Goal: Contribute content: Contribute content

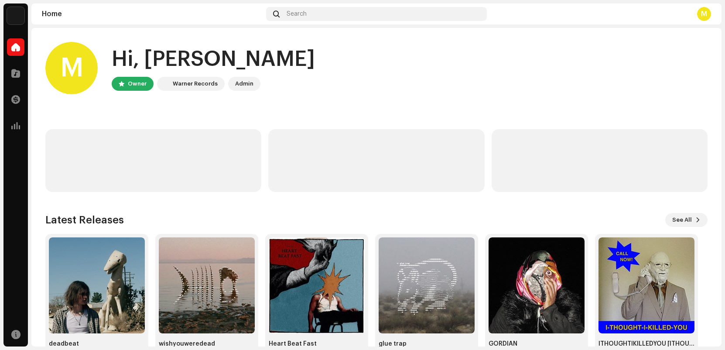
scroll to position [2, 0]
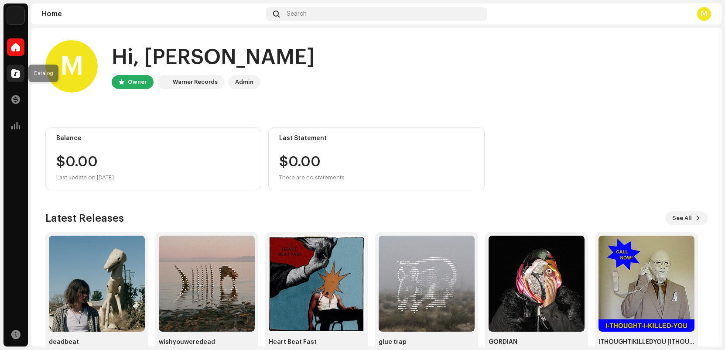
click at [11, 72] on span at bounding box center [15, 73] width 9 height 7
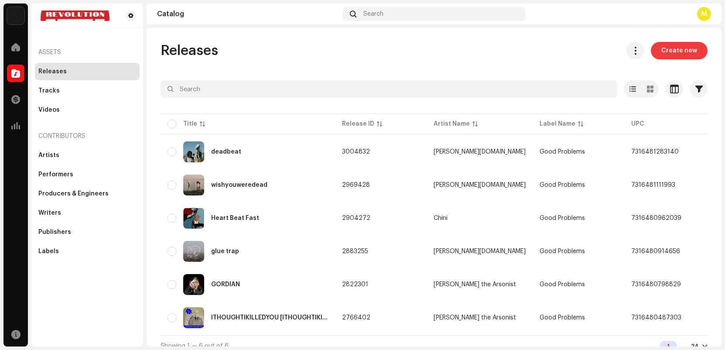
click at [683, 52] on span "Create new" at bounding box center [680, 50] width 36 height 17
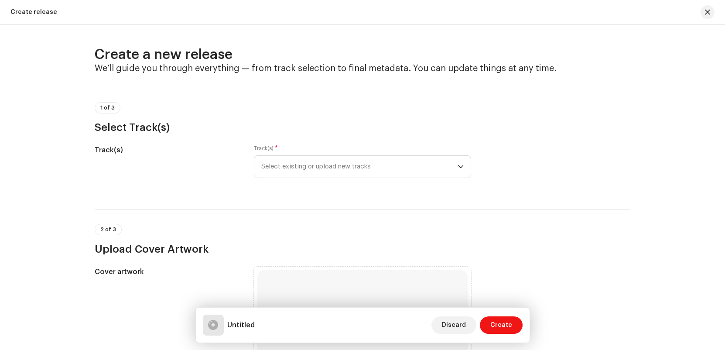
scroll to position [14, 0]
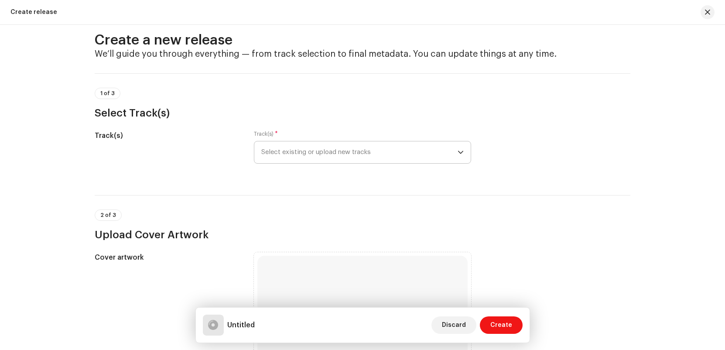
click at [344, 144] on span "Select existing or upload new tracks" at bounding box center [359, 152] width 196 height 22
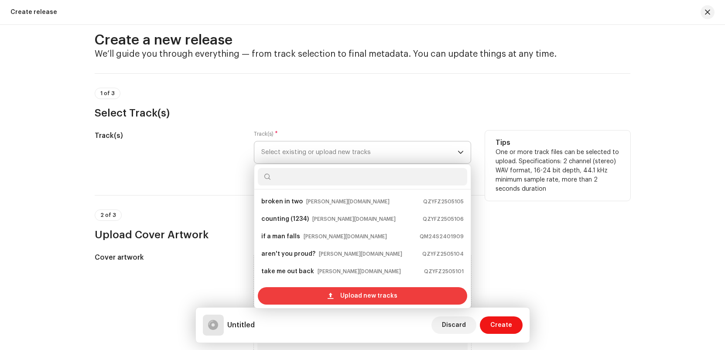
click at [328, 299] on span at bounding box center [331, 295] width 6 height 7
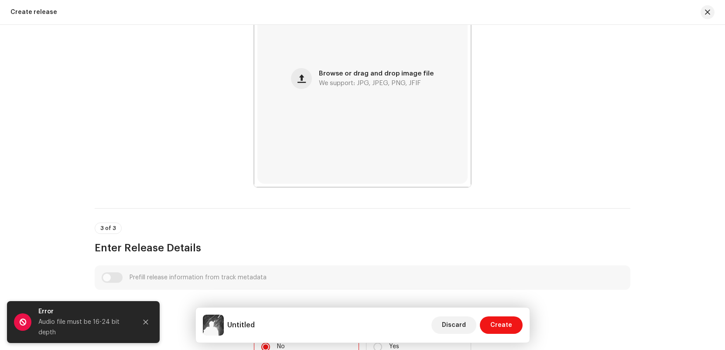
scroll to position [369, 0]
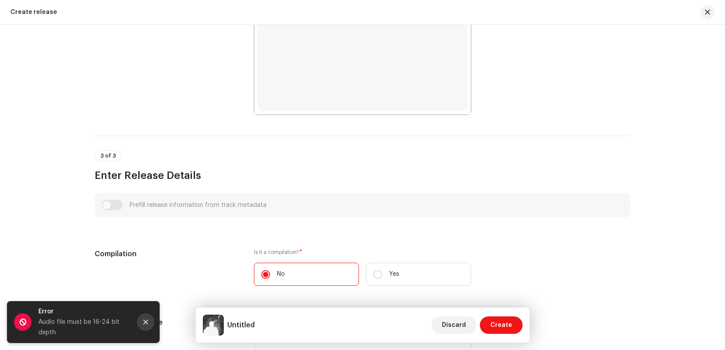
click at [141, 322] on button "Close" at bounding box center [145, 321] width 17 height 17
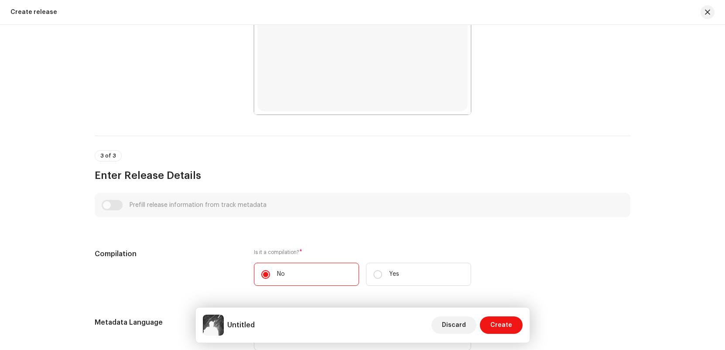
scroll to position [0, 0]
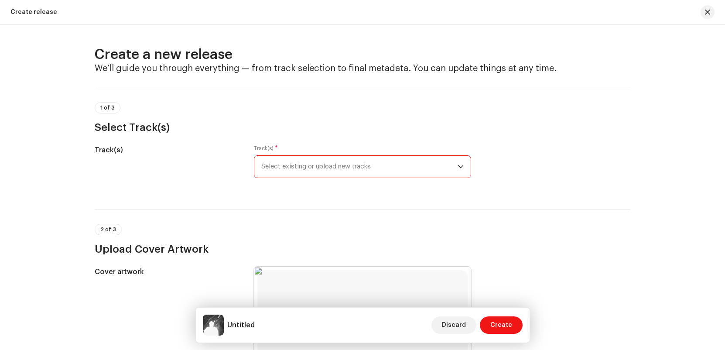
click at [325, 175] on span "Select existing or upload new tracks" at bounding box center [359, 167] width 196 height 22
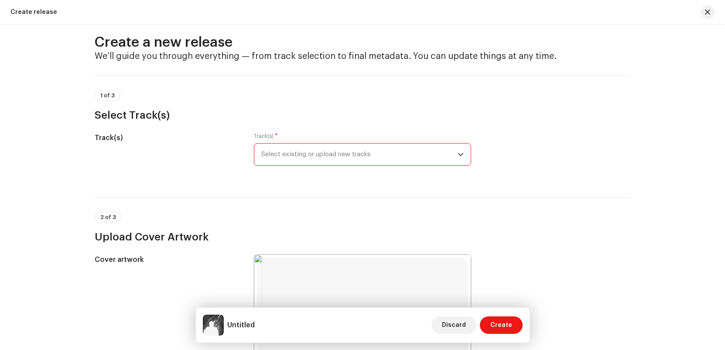
click at [306, 161] on span "Select existing or upload new tracks" at bounding box center [359, 155] width 196 height 22
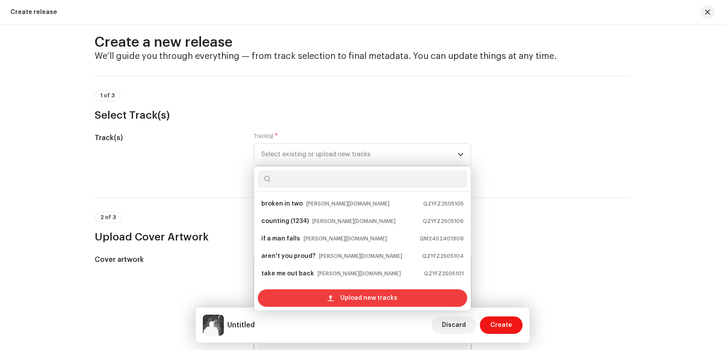
scroll to position [14, 0]
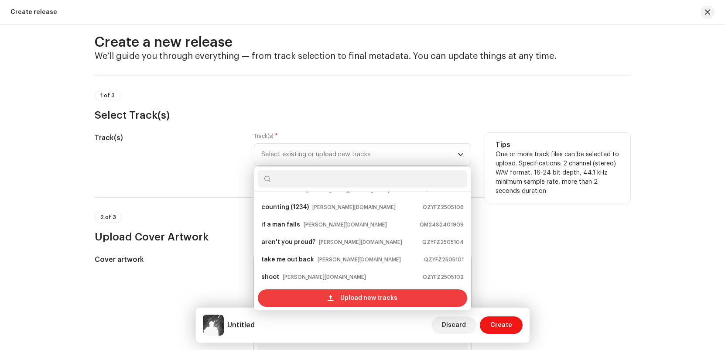
click at [320, 299] on div "Upload new tracks" at bounding box center [363, 297] width 210 height 17
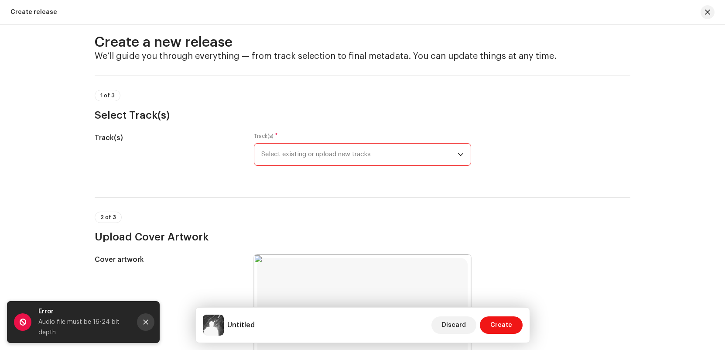
click at [144, 322] on icon "Close" at bounding box center [146, 322] width 6 height 6
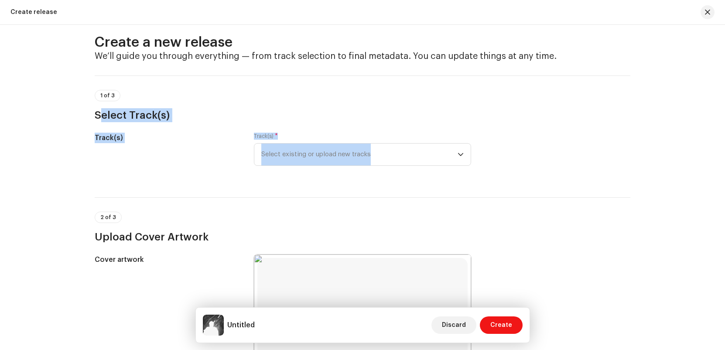
drag, startPoint x: 283, startPoint y: 124, endPoint x: 519, endPoint y: 183, distance: 243.2
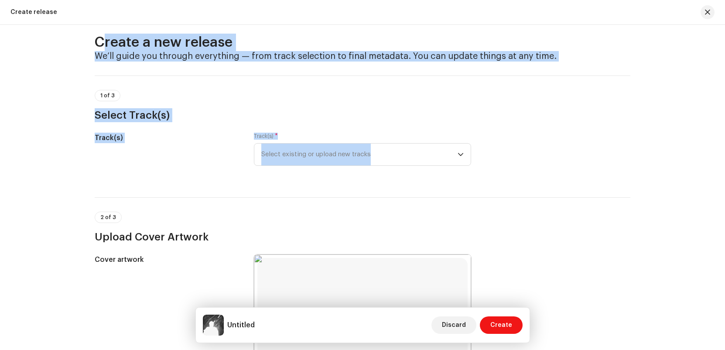
drag, startPoint x: 513, startPoint y: 196, endPoint x: 79, endPoint y: 35, distance: 463.3
click at [79, 35] on div "Create a new release We’ll guide you through everything — from track selection …" at bounding box center [362, 187] width 725 height 325
drag, startPoint x: 79, startPoint y: 31, endPoint x: 512, endPoint y: 197, distance: 464.0
click at [512, 197] on div "Create a new release We’ll guide you through everything — from track selection …" at bounding box center [362, 187] width 725 height 325
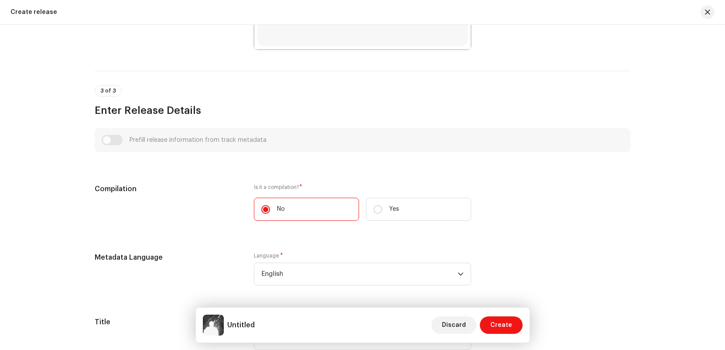
scroll to position [512, 0]
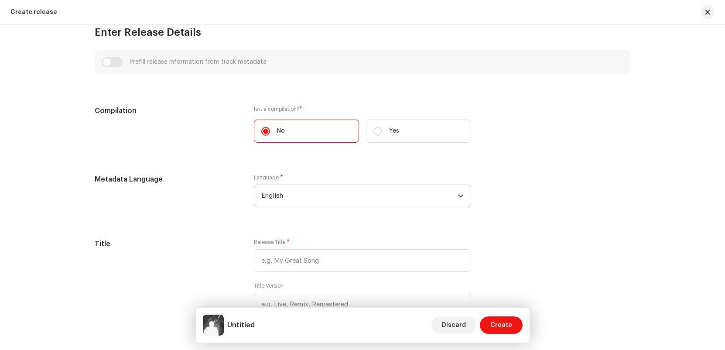
click at [321, 187] on span "English" at bounding box center [359, 196] width 196 height 22
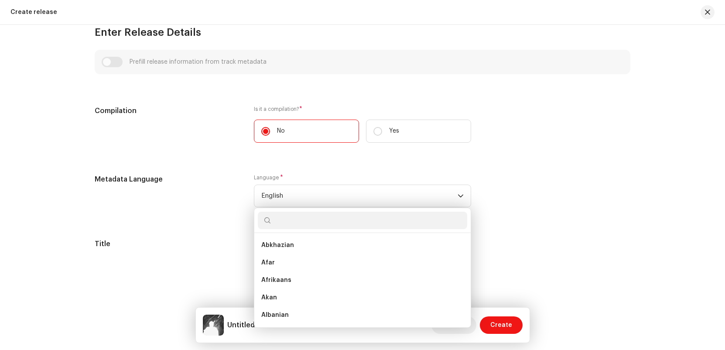
scroll to position [807, 0]
click at [201, 143] on div "Compilation" at bounding box center [167, 130] width 145 height 48
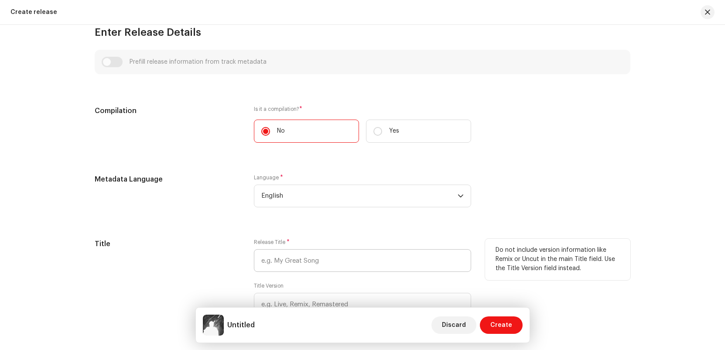
scroll to position [574, 0]
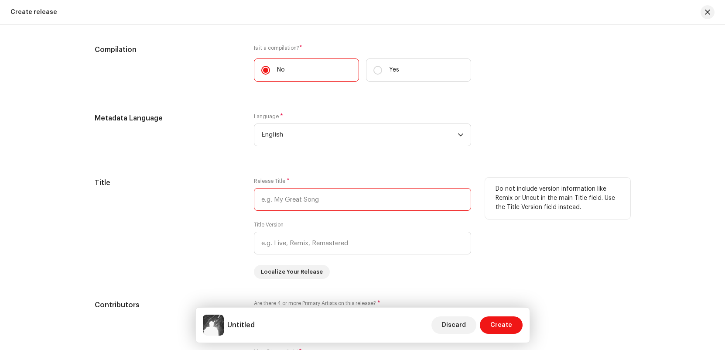
click at [317, 201] on input "text" at bounding box center [362, 199] width 217 height 23
type input "PERMAFROST"
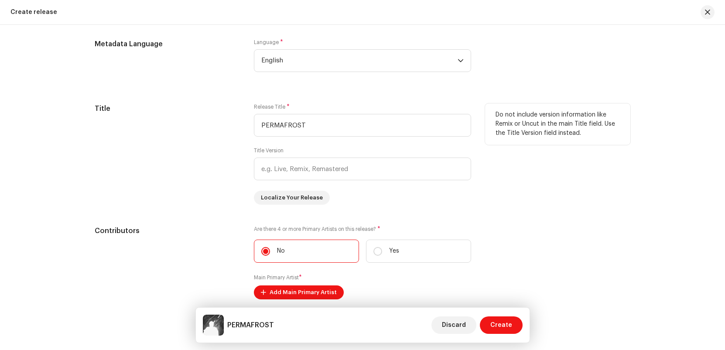
click at [199, 183] on div "Title" at bounding box center [167, 153] width 145 height 101
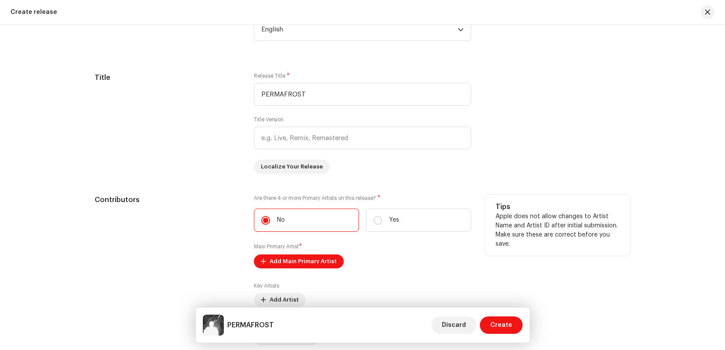
scroll to position [681, 0]
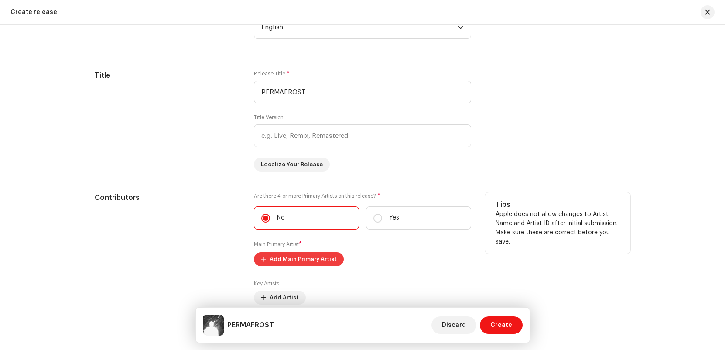
click at [317, 265] on span "Add Main Primary Artist" at bounding box center [303, 259] width 67 height 17
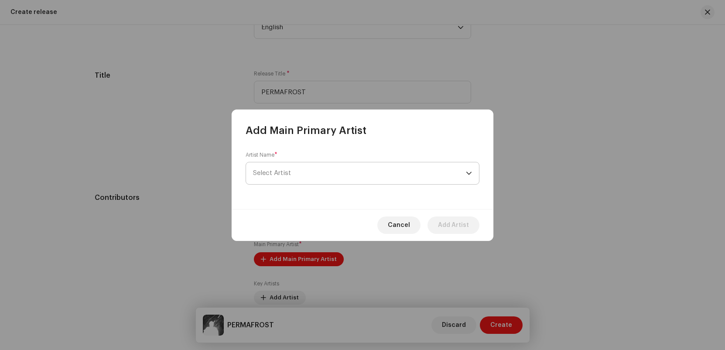
click at [318, 174] on span "Select Artist" at bounding box center [359, 173] width 213 height 22
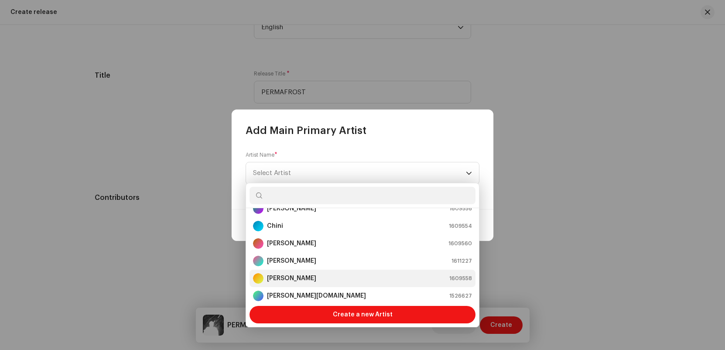
scroll to position [35, 0]
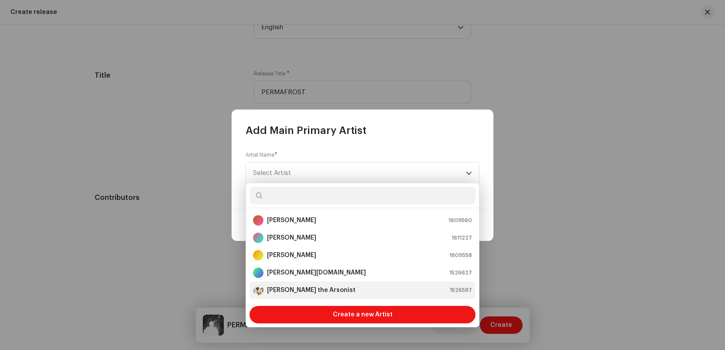
click at [306, 289] on strong "[PERSON_NAME] the Arsonist" at bounding box center [311, 290] width 89 height 9
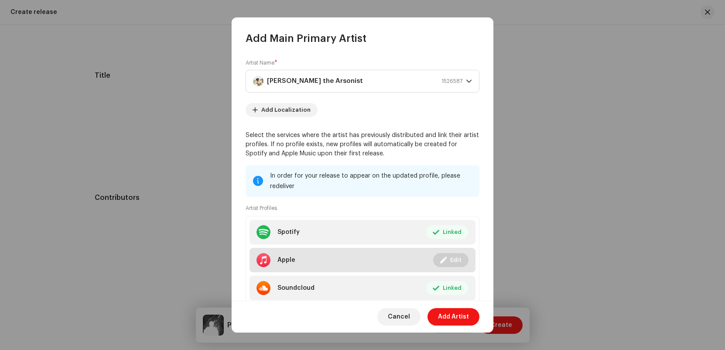
scroll to position [13, 0]
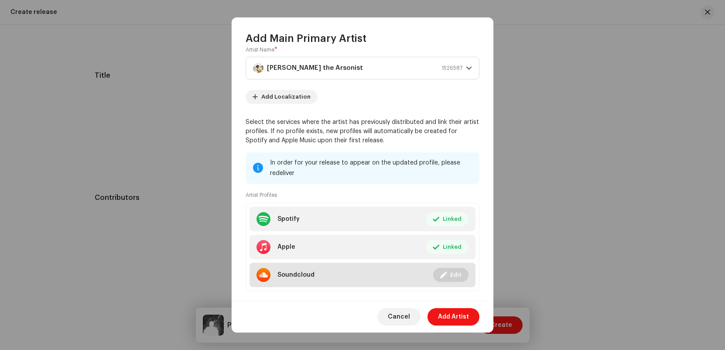
click at [450, 271] on span "Edit" at bounding box center [455, 274] width 11 height 17
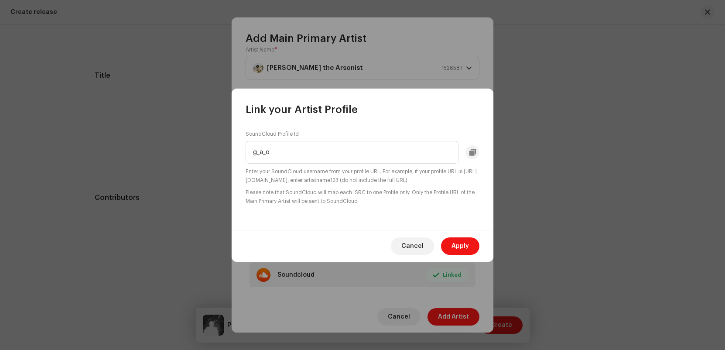
drag, startPoint x: 399, startPoint y: 153, endPoint x: 245, endPoint y: 145, distance: 153.8
click at [200, 150] on div "Link your Artist Profile SoundCloud Profile Id g_a_o Enter your SoundCloud user…" at bounding box center [362, 175] width 725 height 350
click at [247, 155] on input "g_a_o" at bounding box center [352, 152] width 213 height 23
click at [294, 149] on input "g_a_o" at bounding box center [352, 152] width 213 height 23
drag, startPoint x: 321, startPoint y: 157, endPoint x: 181, endPoint y: 129, distance: 143.2
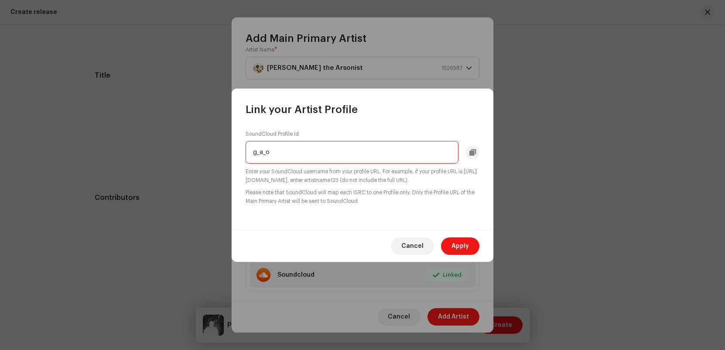
click at [206, 144] on div "Link your Artist Profile SoundCloud Profile Id g_a_o Enter your SoundCloud user…" at bounding box center [362, 175] width 725 height 350
click at [476, 243] on button "Apply" at bounding box center [460, 245] width 38 height 17
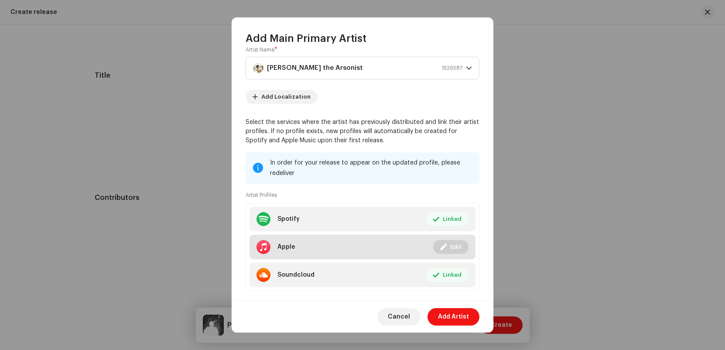
click at [463, 245] on button "Edit" at bounding box center [450, 247] width 35 height 14
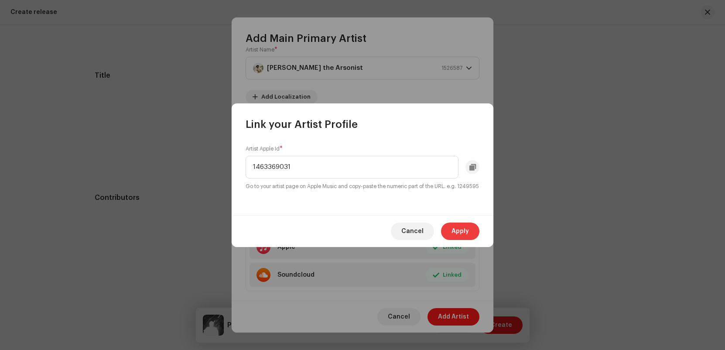
click at [457, 233] on span "Apply" at bounding box center [460, 231] width 17 height 17
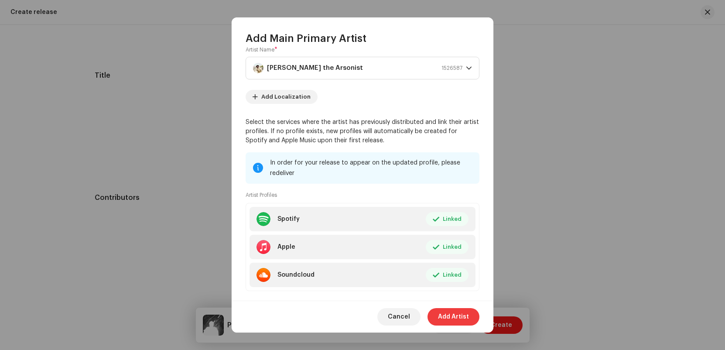
click at [462, 313] on span "Add Artist" at bounding box center [453, 316] width 31 height 17
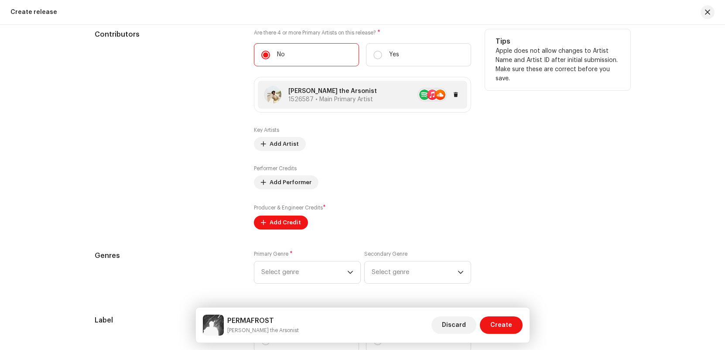
scroll to position [846, 0]
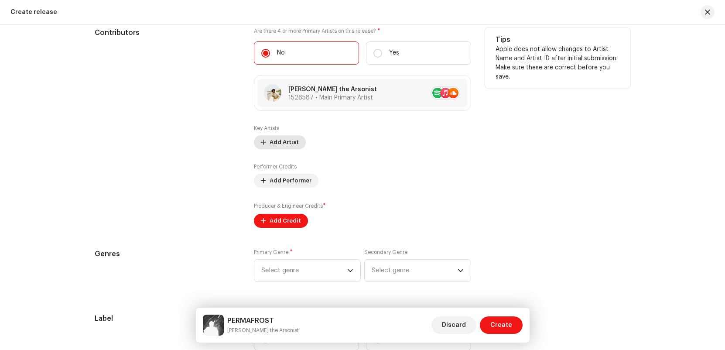
click at [287, 142] on span "Add Artist" at bounding box center [284, 142] width 29 height 17
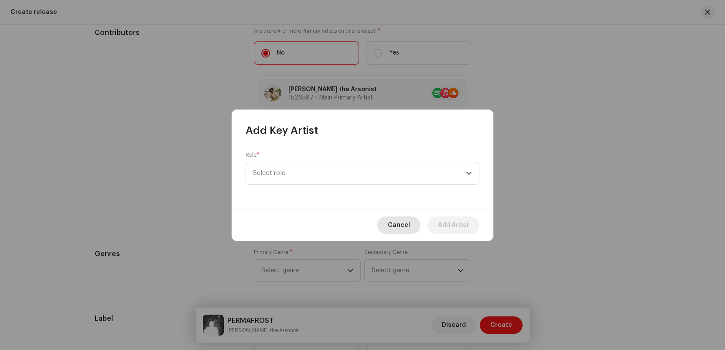
click at [410, 229] on span "Cancel" at bounding box center [399, 225] width 22 height 17
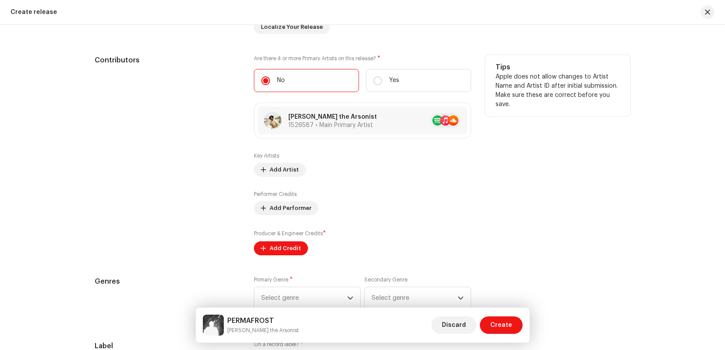
scroll to position [862, 0]
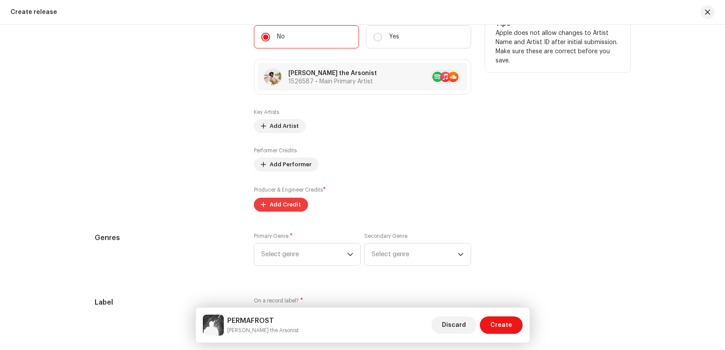
click at [286, 210] on span "Add Credit" at bounding box center [285, 204] width 31 height 17
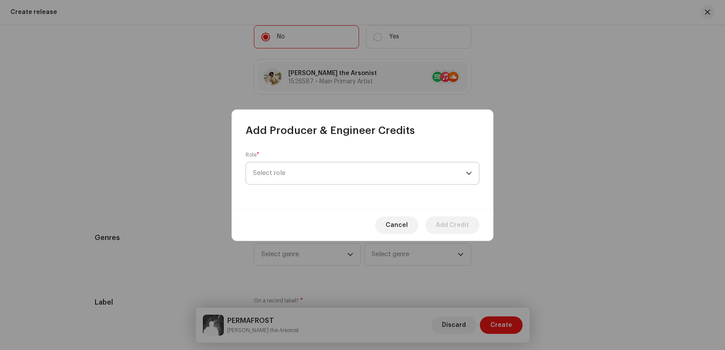
click at [297, 167] on span "Select role" at bounding box center [359, 173] width 213 height 22
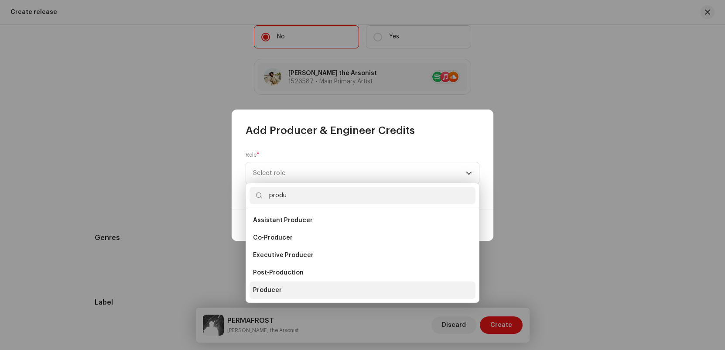
type input "produ"
click at [304, 289] on li "Producer" at bounding box center [363, 290] width 226 height 17
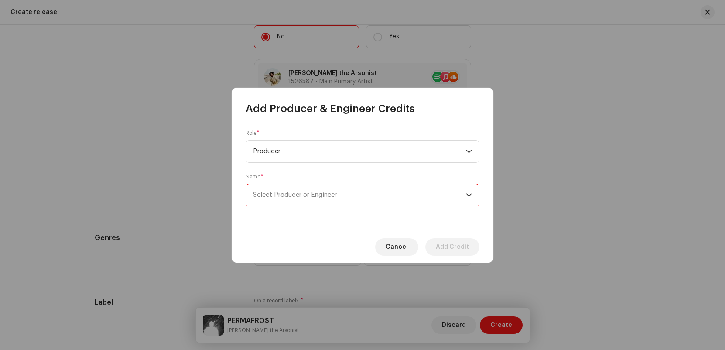
click at [295, 199] on span "Select Producer or Engineer" at bounding box center [359, 195] width 213 height 22
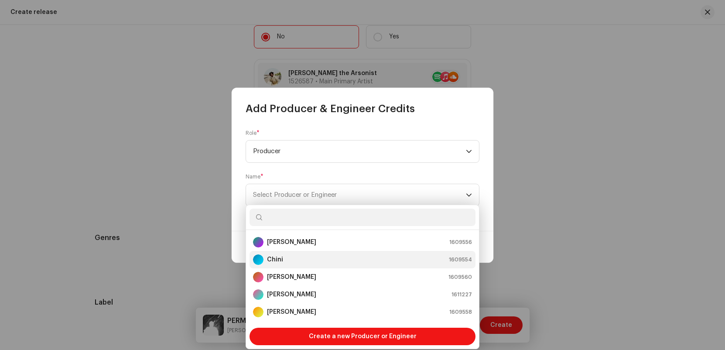
scroll to position [35, 0]
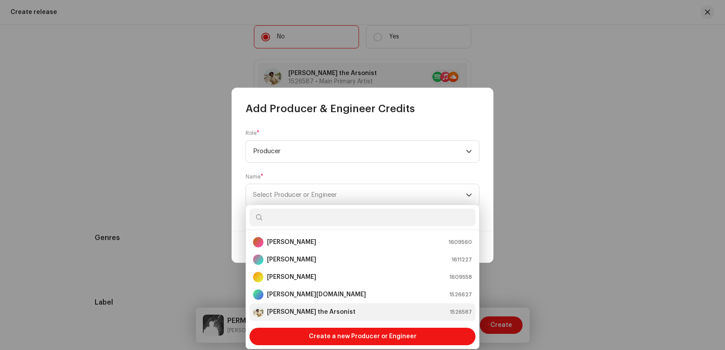
click at [309, 311] on strong "[PERSON_NAME] the Arsonist" at bounding box center [311, 312] width 89 height 9
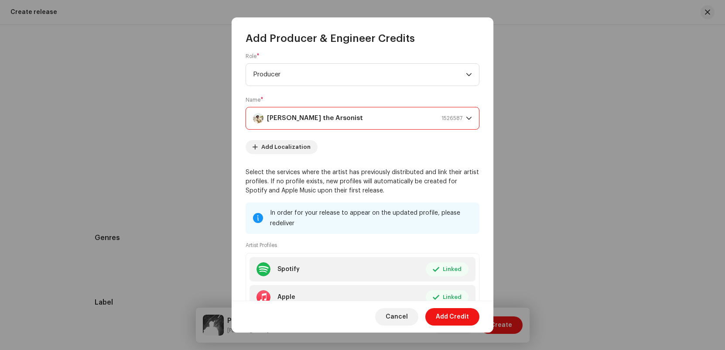
scroll to position [0, 0]
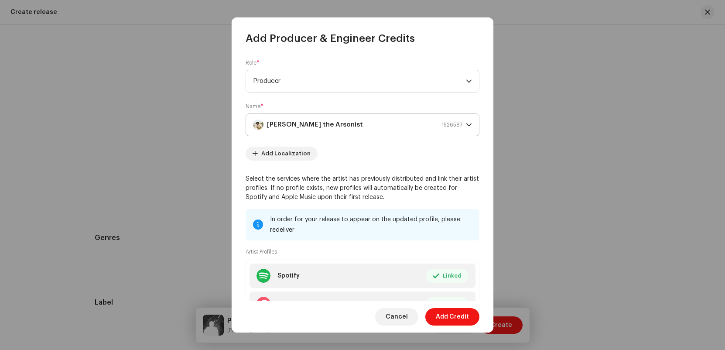
drag, startPoint x: 466, startPoint y: 323, endPoint x: 381, endPoint y: 128, distance: 212.5
click at [381, 128] on div "Add Producer & Engineer Credits Role * Producer Name * [PERSON_NAME] the Arsoni…" at bounding box center [363, 174] width 262 height 315
click at [383, 130] on div "[PERSON_NAME] the Arsonist 1526587" at bounding box center [358, 125] width 210 height 22
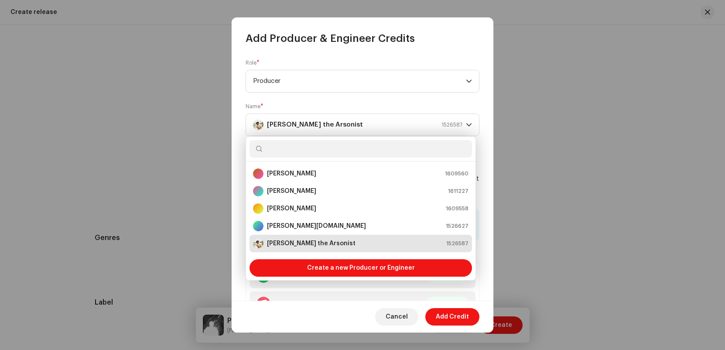
scroll to position [33, 0]
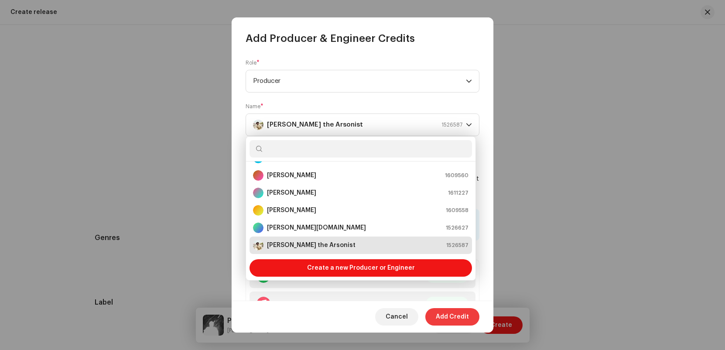
click at [460, 319] on span "Add Credit" at bounding box center [452, 316] width 33 height 17
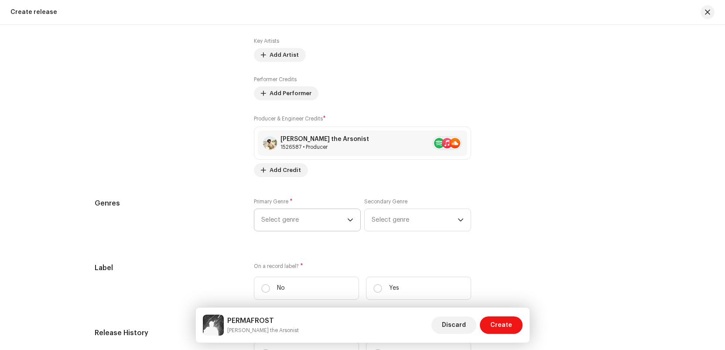
scroll to position [924, 0]
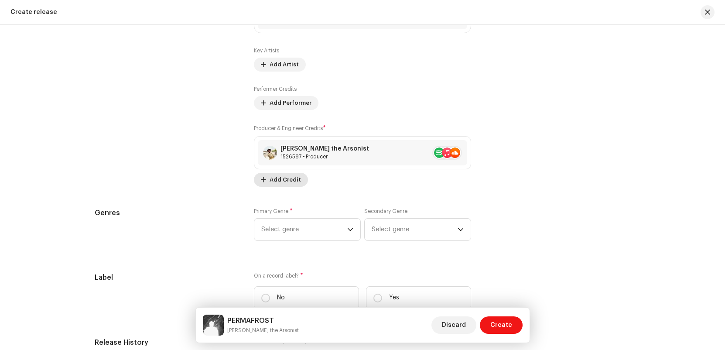
click at [289, 179] on span "Add Credit" at bounding box center [285, 179] width 31 height 17
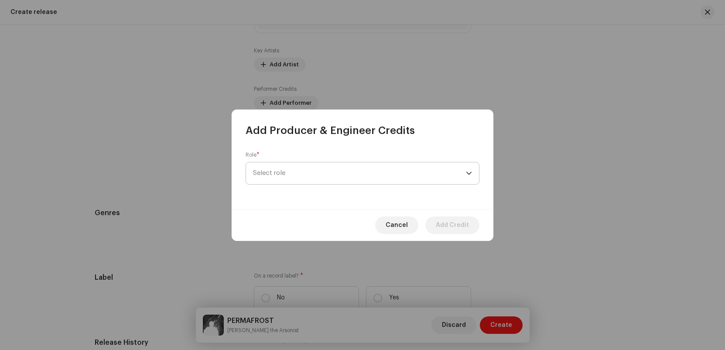
click at [313, 171] on span "Select role" at bounding box center [359, 173] width 213 height 22
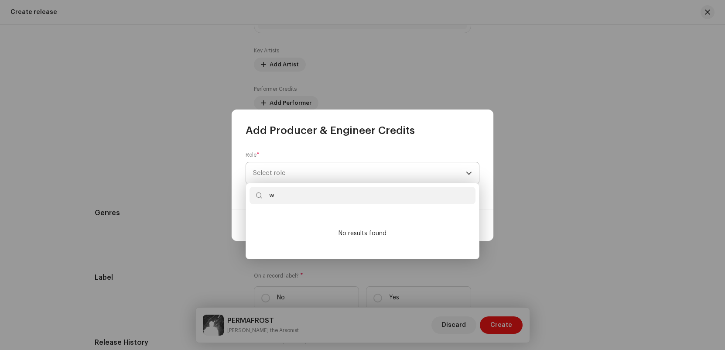
type input "wr"
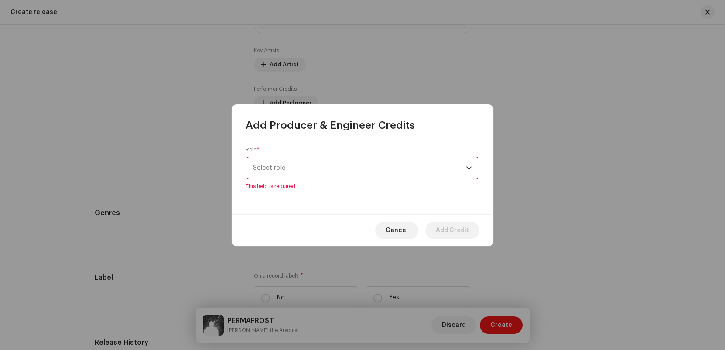
click at [390, 225] on button "Cancel" at bounding box center [396, 230] width 43 height 17
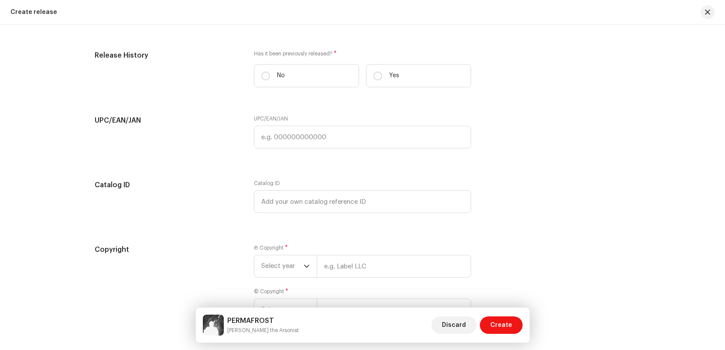
scroll to position [1143, 0]
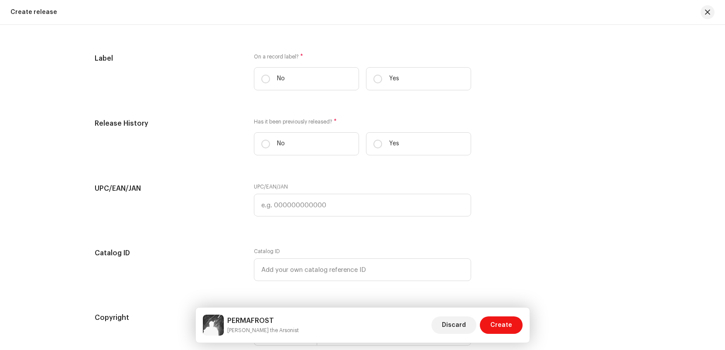
drag, startPoint x: 286, startPoint y: 78, endPoint x: 329, endPoint y: 117, distance: 58.4
click at [286, 78] on label "No" at bounding box center [306, 78] width 105 height 23
click at [270, 78] on input "No" at bounding box center [265, 79] width 9 height 9
radio input "true"
click at [395, 75] on p "Yes" at bounding box center [394, 78] width 10 height 9
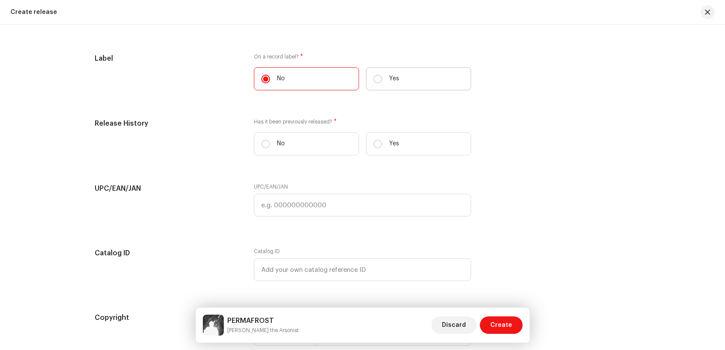
click at [382, 75] on input "Yes" at bounding box center [378, 79] width 9 height 9
radio input "true"
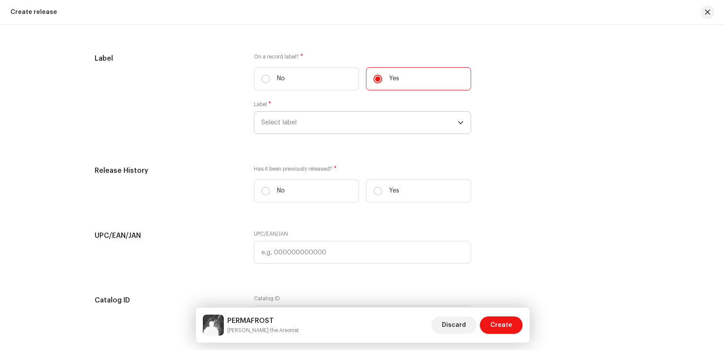
click at [335, 112] on span "Select label" at bounding box center [359, 123] width 196 height 22
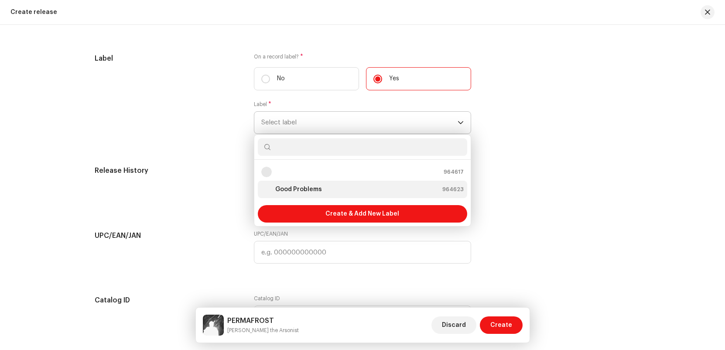
click at [333, 193] on div "Good Problems 964623" at bounding box center [362, 189] width 203 height 10
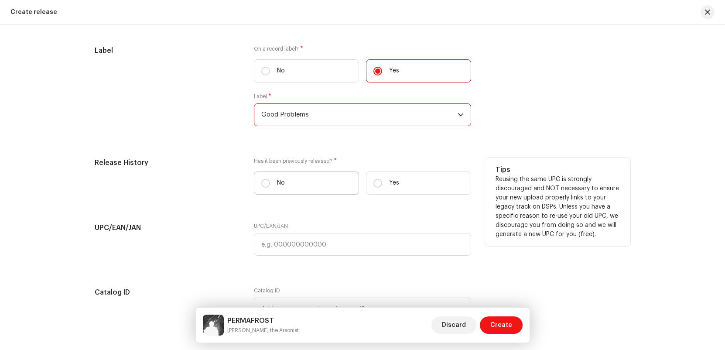
scroll to position [1165, 0]
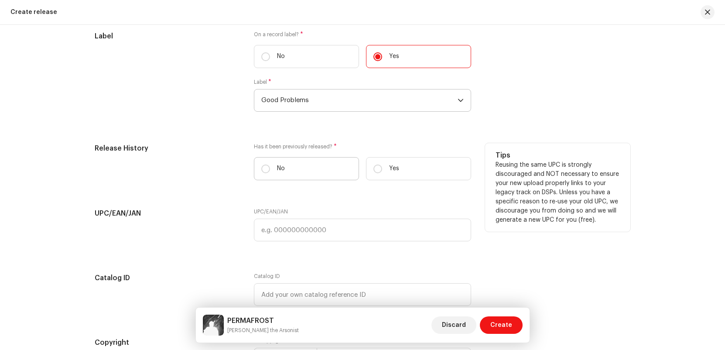
click at [284, 164] on label "No" at bounding box center [306, 168] width 105 height 23
click at [270, 165] on input "No" at bounding box center [265, 169] width 9 height 9
radio input "true"
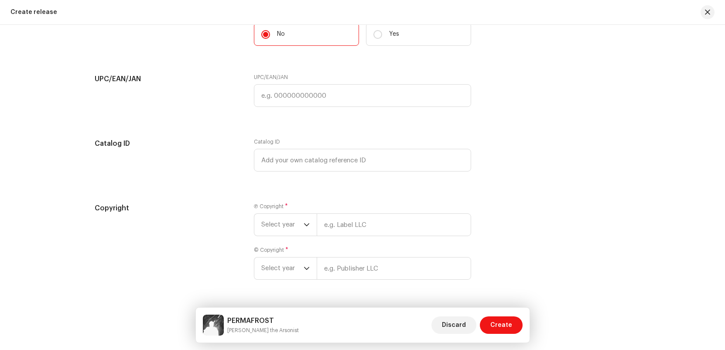
scroll to position [1314, 0]
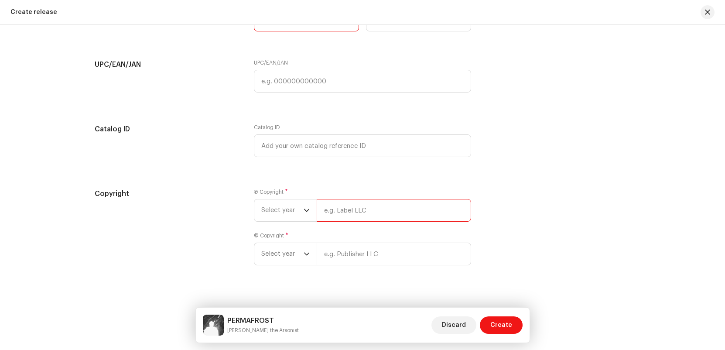
click at [348, 203] on input "text" at bounding box center [394, 210] width 155 height 23
type input "[PERSON_NAME] the Arsonist"
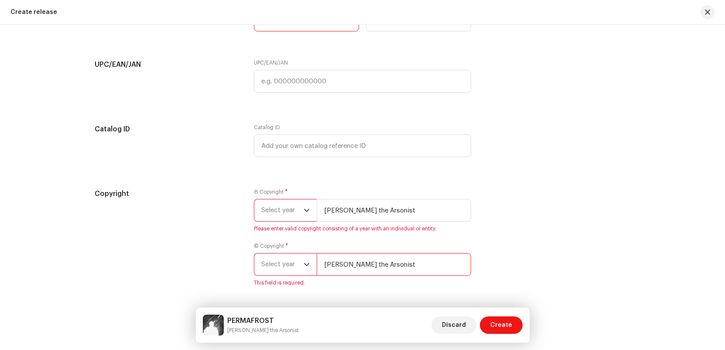
type input "[PERSON_NAME] the Arsonist"
click at [290, 207] on span "Select year" at bounding box center [282, 210] width 42 height 22
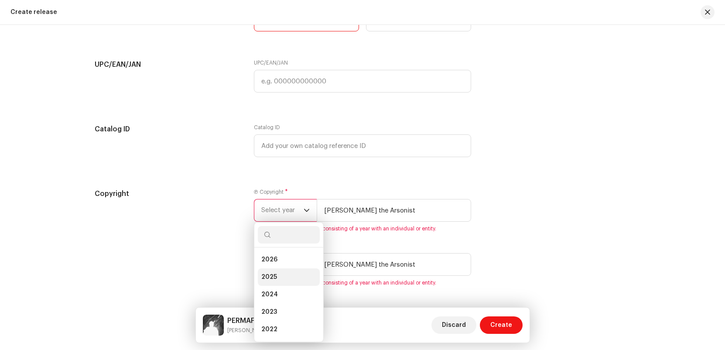
click at [292, 276] on li "2025" at bounding box center [289, 276] width 62 height 17
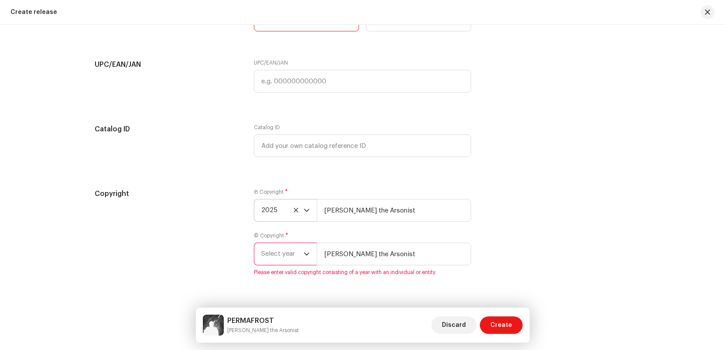
click at [292, 269] on span "Please enter valid copyright consisting of a year with an individual or entity." at bounding box center [362, 272] width 217 height 7
click at [293, 253] on span "Select year" at bounding box center [282, 254] width 42 height 22
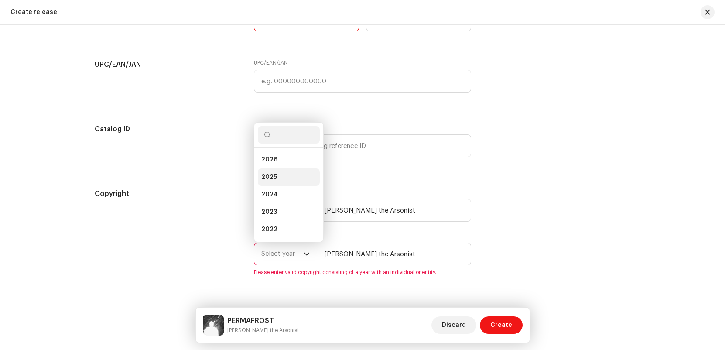
drag, startPoint x: 283, startPoint y: 173, endPoint x: 261, endPoint y: 180, distance: 22.8
click at [283, 173] on li "2025" at bounding box center [289, 176] width 62 height 17
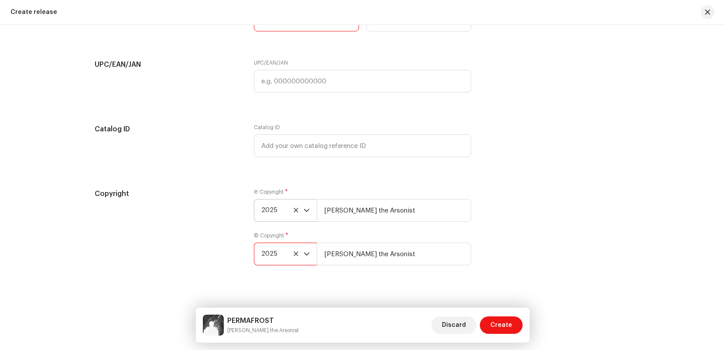
click at [220, 189] on h5 "Copyright" at bounding box center [167, 194] width 145 height 10
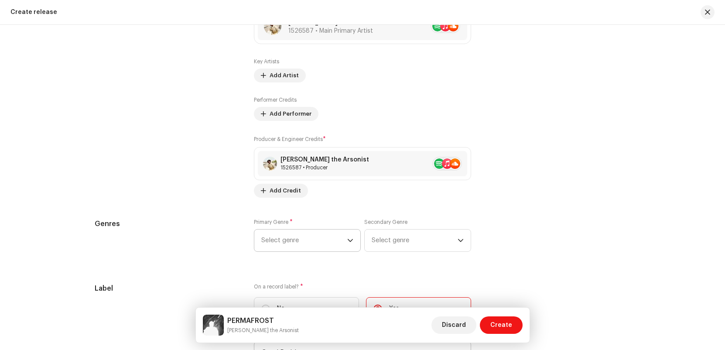
scroll to position [926, 0]
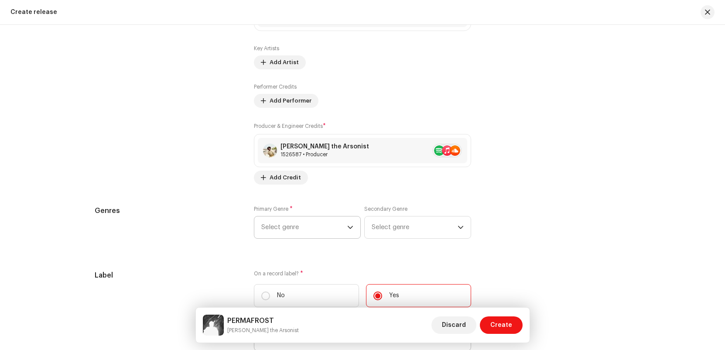
click at [312, 238] on span "Select genre" at bounding box center [304, 228] width 86 height 22
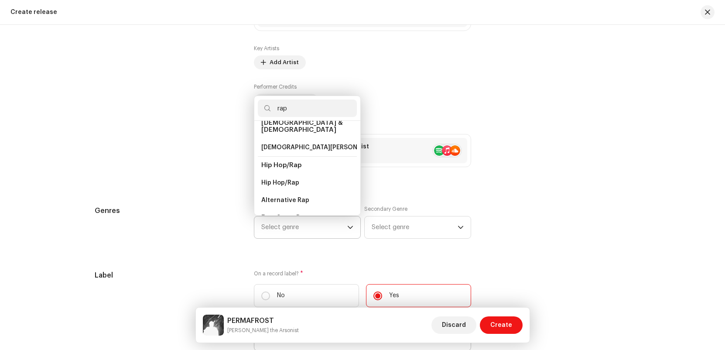
scroll to position [12, 0]
type input "rap"
click at [293, 177] on span "Hip Hop/Rap" at bounding box center [280, 181] width 38 height 9
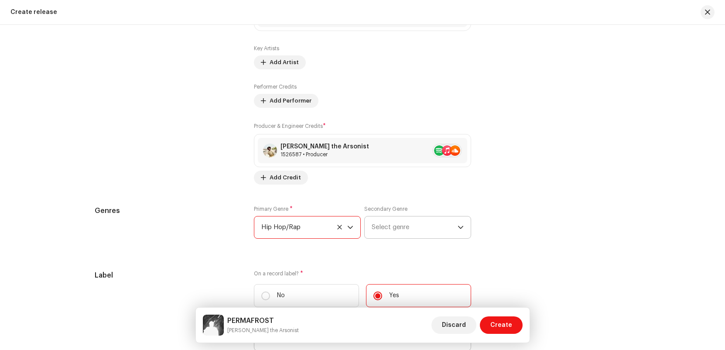
click at [409, 226] on span "Select genre" at bounding box center [415, 228] width 86 height 22
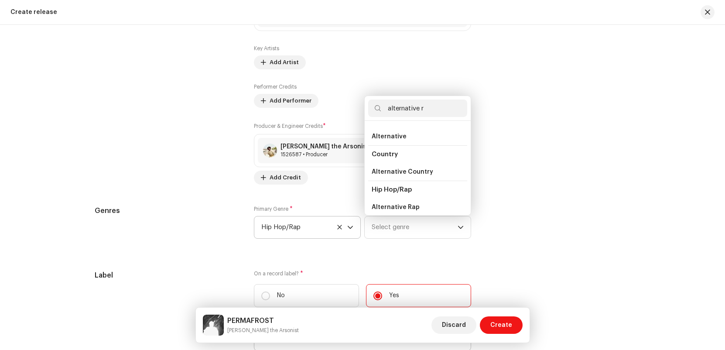
scroll to position [0, 0]
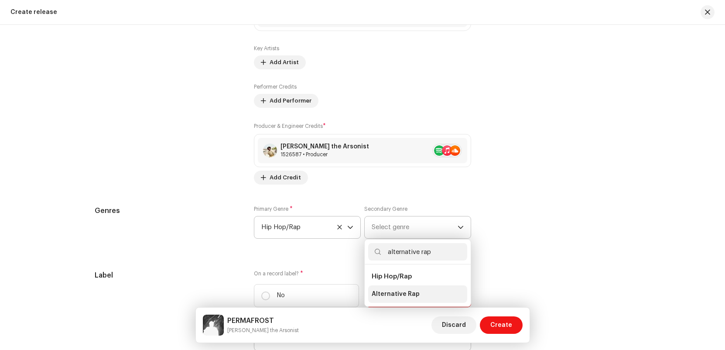
type input "alternative rap"
click at [412, 296] on span "Alternative Rap" at bounding box center [396, 294] width 48 height 9
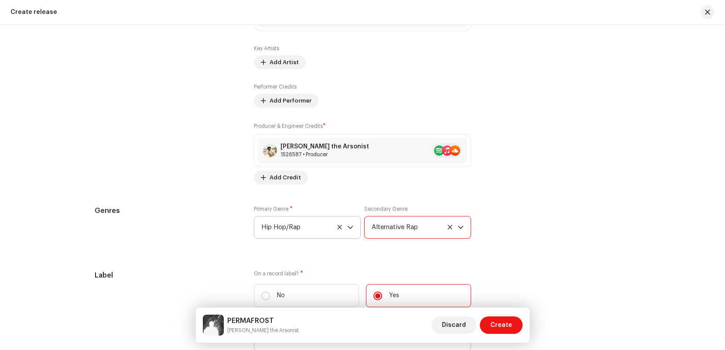
click at [506, 224] on div "Genres Primary Genre * Hip Hop/Rap Secondary Genre Alternative Rap" at bounding box center [363, 228] width 536 height 44
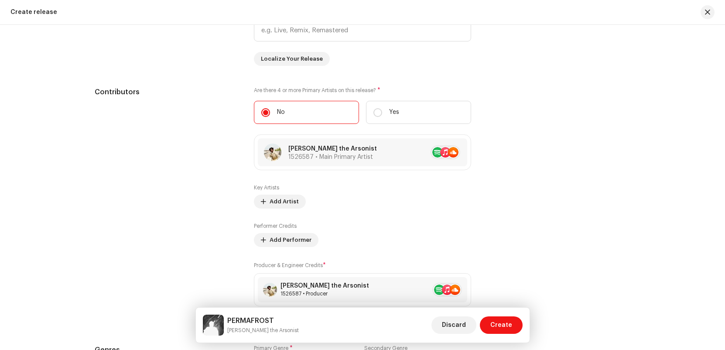
scroll to position [714, 0]
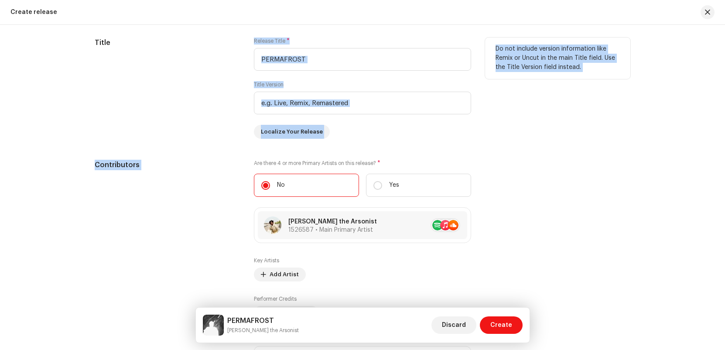
drag, startPoint x: 206, startPoint y: 78, endPoint x: 235, endPoint y: 124, distance: 54.0
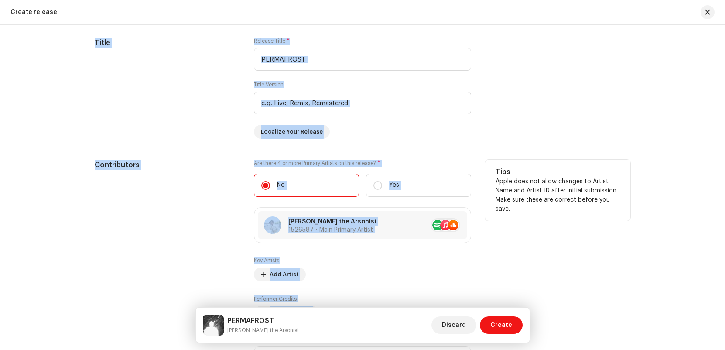
drag, startPoint x: 244, startPoint y: 44, endPoint x: 597, endPoint y: 273, distance: 421.0
click at [585, 274] on div "Tips Apple does not allow changes to Artist Name and Artist ID after initial su…" at bounding box center [557, 278] width 145 height 237
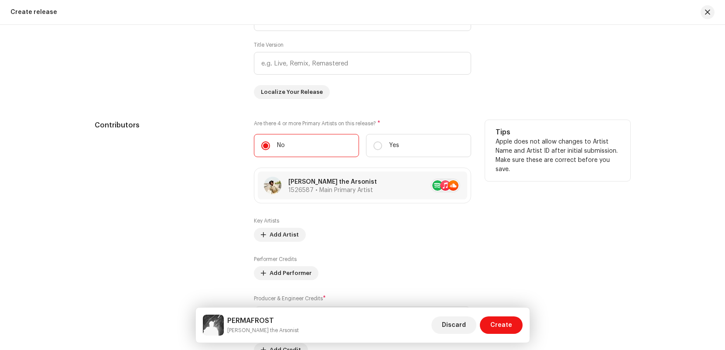
scroll to position [692, 0]
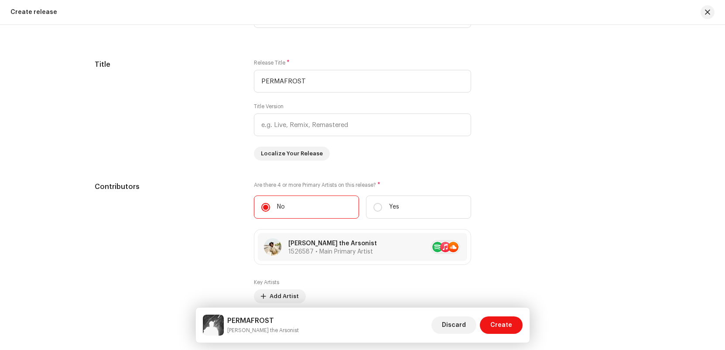
drag, startPoint x: 483, startPoint y: 143, endPoint x: 485, endPoint y: 57, distance: 86.0
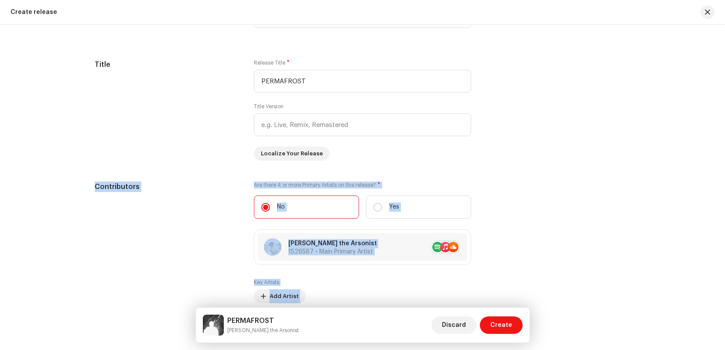
drag, startPoint x: 485, startPoint y: 57, endPoint x: 646, endPoint y: 243, distance: 246.0
click at [646, 246] on div "Create a new release We’ll guide you through everything — from track selection …" at bounding box center [362, 187] width 725 height 325
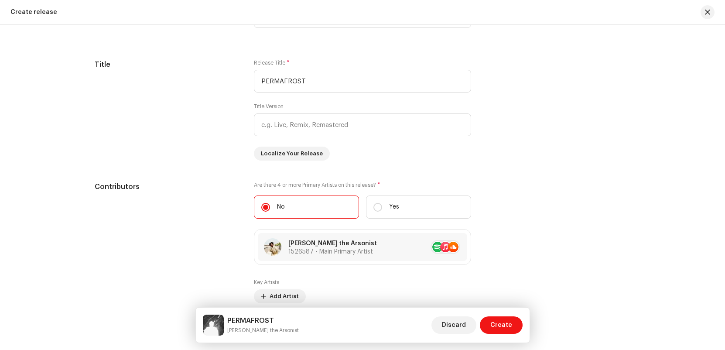
click at [646, 241] on div "Create a new release We’ll guide you through everything — from track selection …" at bounding box center [362, 187] width 725 height 325
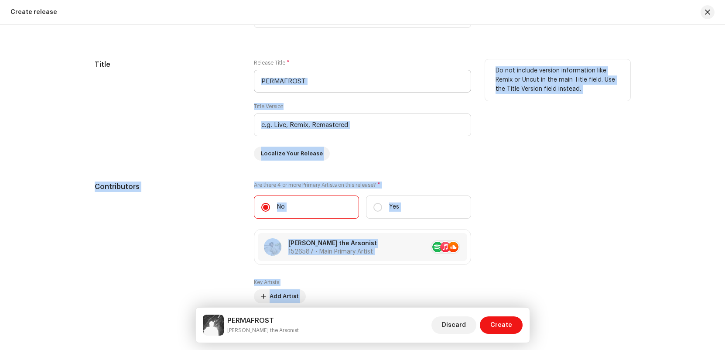
drag, startPoint x: 657, startPoint y: 246, endPoint x: 423, endPoint y: 75, distance: 289.9
click at [459, 87] on div "Create a new release We’ll guide you through everything — from track selection …" at bounding box center [362, 187] width 725 height 325
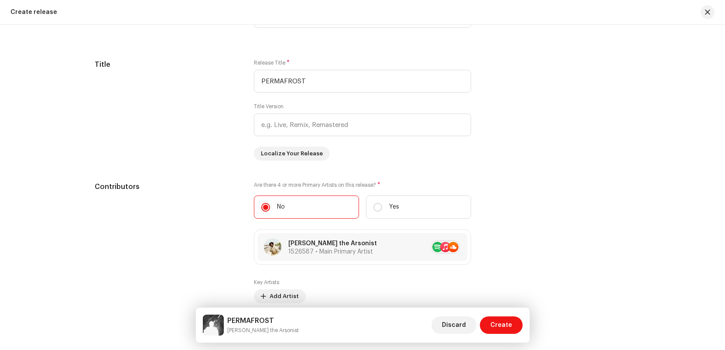
drag, startPoint x: 387, startPoint y: 64, endPoint x: 225, endPoint y: 54, distance: 162.3
click at [378, 63] on div "Release Title * PERMAFROST" at bounding box center [362, 75] width 217 height 33
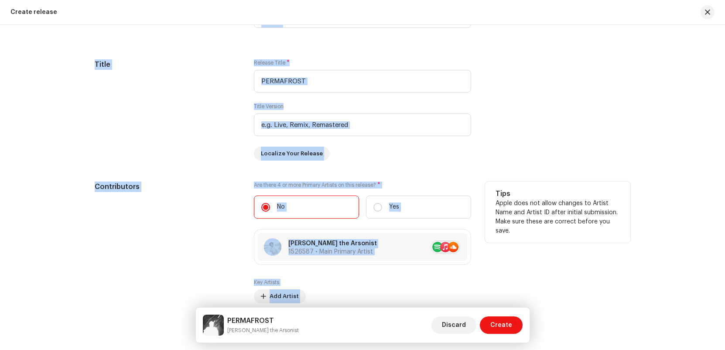
drag, startPoint x: 226, startPoint y: 32, endPoint x: 586, endPoint y: 208, distance: 400.8
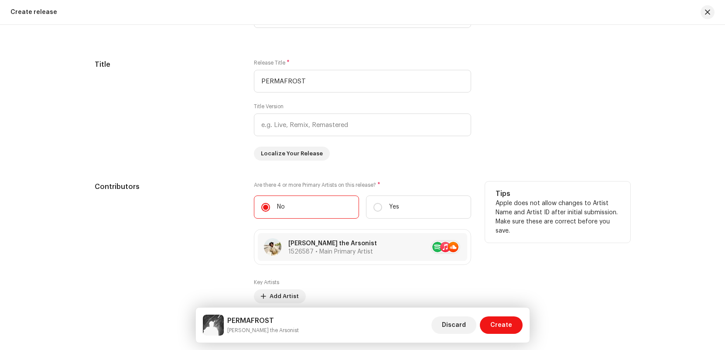
click at [619, 244] on div "Tips Apple does not allow changes to Artist Name and Artist ID after initial su…" at bounding box center [557, 300] width 145 height 237
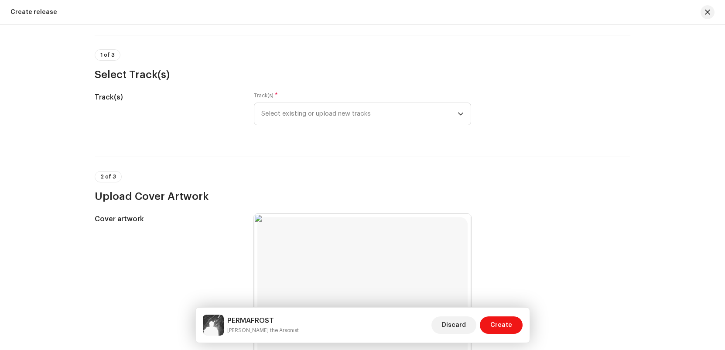
scroll to position [0, 0]
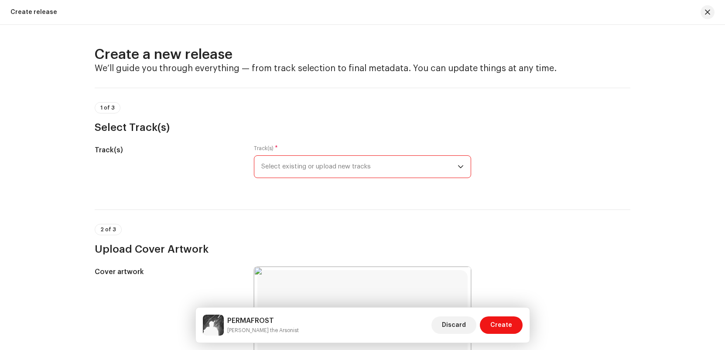
click at [448, 166] on span "Select existing or upload new tracks" at bounding box center [359, 167] width 196 height 22
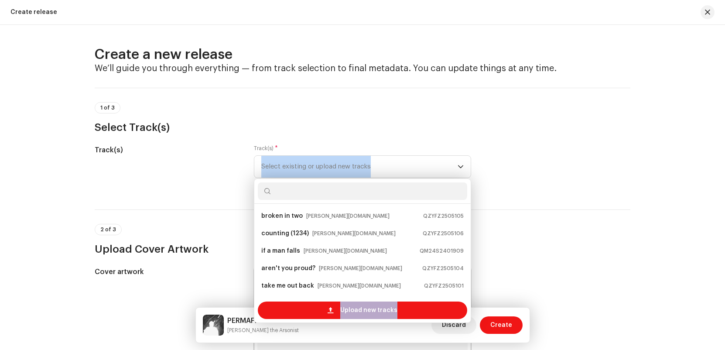
click at [511, 151] on div "Track(s) Track(s) * Select existing or upload new tracks broken in two [PERSON_…" at bounding box center [363, 167] width 536 height 44
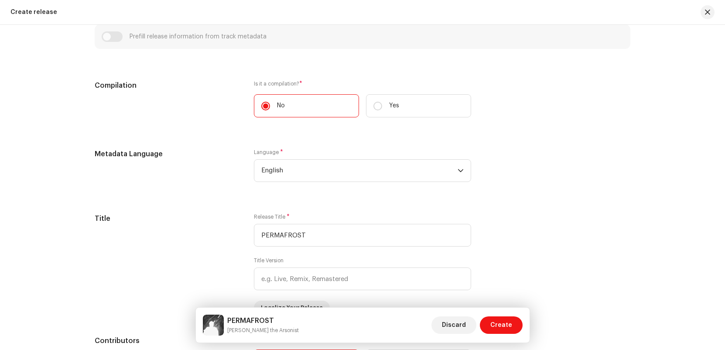
scroll to position [616, 0]
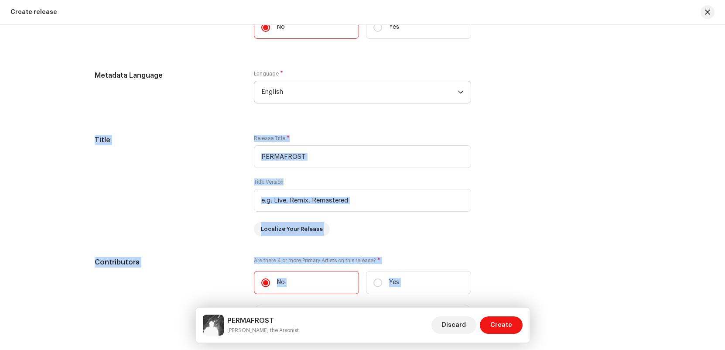
drag, startPoint x: 627, startPoint y: 272, endPoint x: 389, endPoint y: 94, distance: 297.3
click at [411, 95] on div "Create a new release We’ll guide you through everything — from track selection …" at bounding box center [362, 187] width 725 height 325
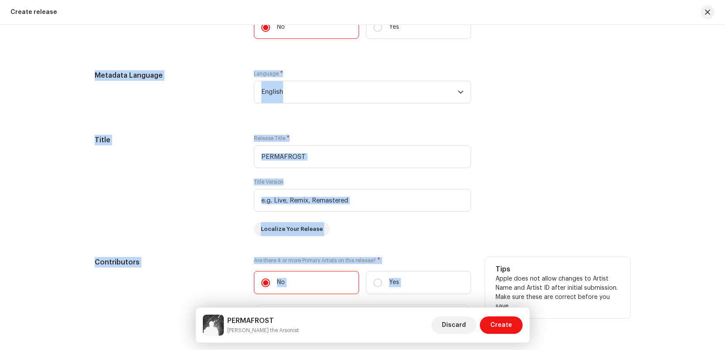
drag, startPoint x: 106, startPoint y: 59, endPoint x: 615, endPoint y: 277, distance: 553.2
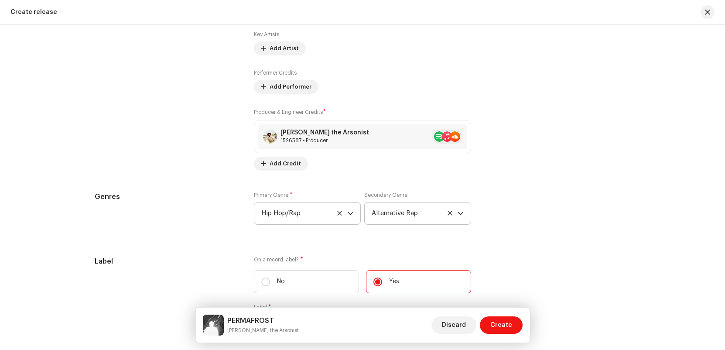
click at [668, 259] on div "Create a new release We’ll guide you through everything — from track selection …" at bounding box center [362, 187] width 725 height 325
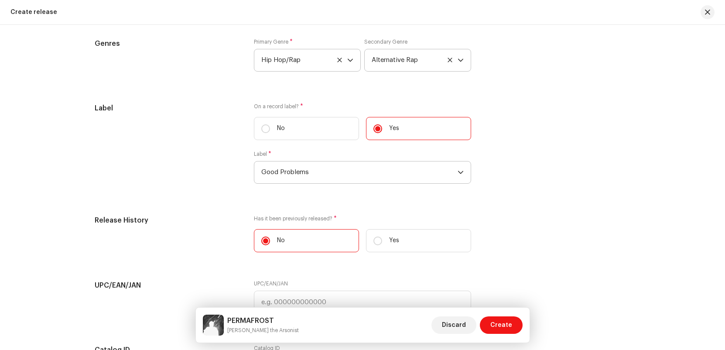
scroll to position [1165, 0]
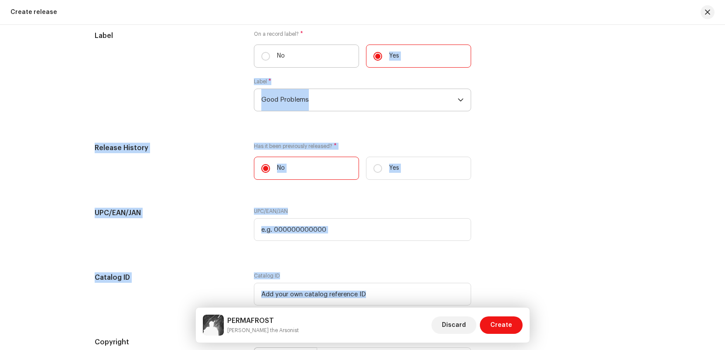
drag, startPoint x: 605, startPoint y: 226, endPoint x: 275, endPoint y: 66, distance: 366.4
click at [281, 65] on div "Create a new release We’ll guide you through everything — from track selection …" at bounding box center [362, 187] width 725 height 325
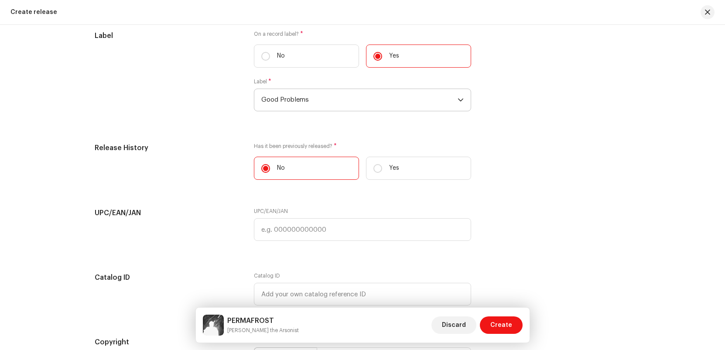
click at [99, 90] on div "Label" at bounding box center [167, 76] width 145 height 91
